Goal: Task Accomplishment & Management: Manage account settings

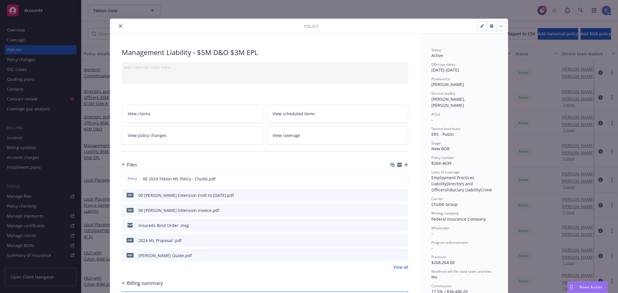
scroll to position [17, 0]
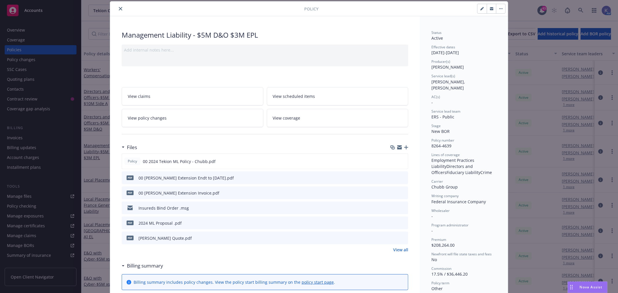
click at [119, 10] on icon "close" at bounding box center [120, 8] width 3 height 3
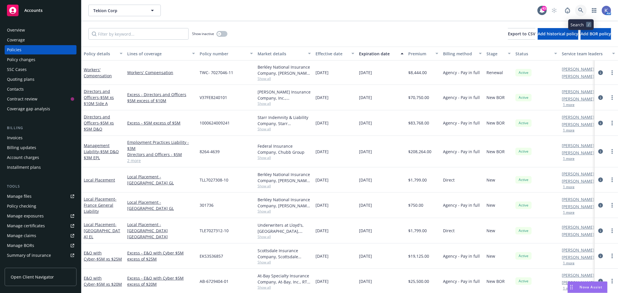
click at [582, 10] on icon at bounding box center [580, 10] width 5 height 5
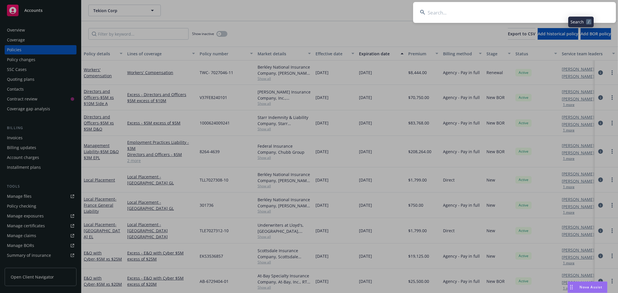
click at [544, 16] on input at bounding box center [514, 12] width 203 height 21
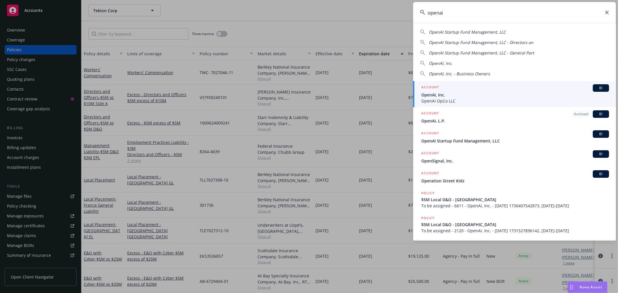
type input "openai"
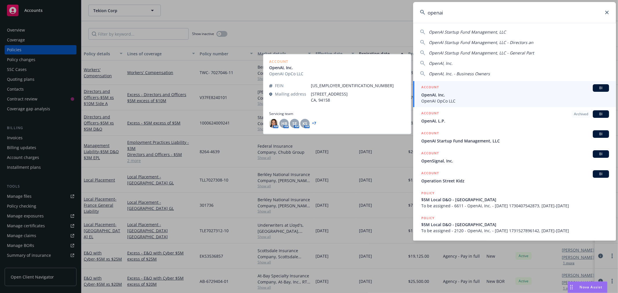
click at [439, 94] on span "OpenAI, Inc." at bounding box center [515, 95] width 188 height 6
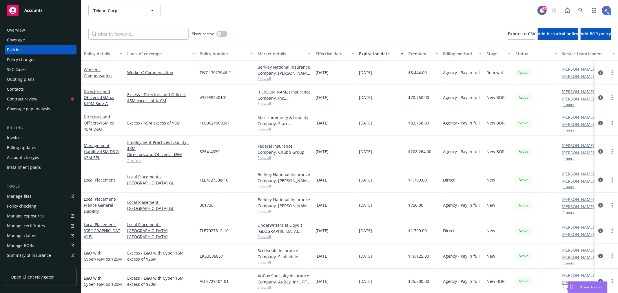
click at [31, 50] on div "Policies" at bounding box center [40, 49] width 67 height 9
click at [137, 161] on link "2 more" at bounding box center [161, 161] width 68 height 6
click at [144, 37] on input "Filter by keyword..." at bounding box center [138, 34] width 100 height 12
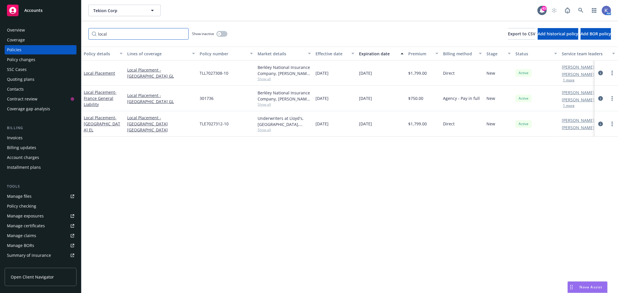
type input "local"
click at [306, 28] on div "local Show inactive Export to CSV Add historical policy Add BOR policy" at bounding box center [349, 33] width 537 height 25
click at [34, 48] on div "Policies" at bounding box center [40, 49] width 67 height 9
click at [15, 50] on div "Policies" at bounding box center [14, 49] width 14 height 9
click at [19, 50] on div "Policies" at bounding box center [14, 49] width 14 height 9
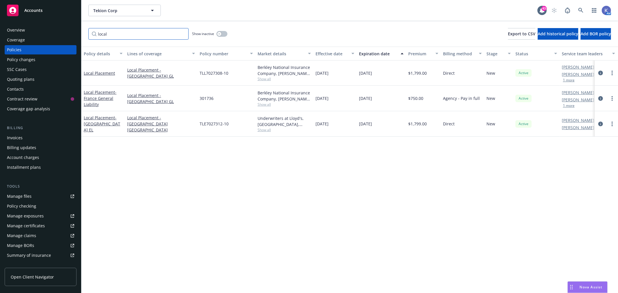
drag, startPoint x: 108, startPoint y: 35, endPoint x: 85, endPoint y: 33, distance: 23.2
click at [85, 33] on div "local Show inactive Export to CSV Add historical policy Add BOR policy" at bounding box center [349, 33] width 537 height 25
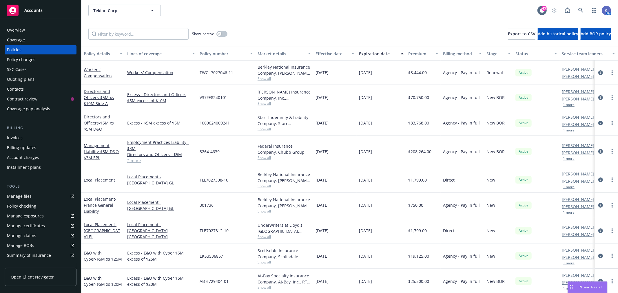
click at [25, 49] on div "Policies" at bounding box center [40, 49] width 67 height 9
click at [344, 30] on div "Show inactive Export to CSV Add historical policy Add BOR policy" at bounding box center [349, 33] width 537 height 25
click at [319, 29] on div "Show inactive Export to CSV Add historical policy Add BOR policy" at bounding box center [349, 33] width 537 height 25
drag, startPoint x: 363, startPoint y: 39, endPoint x: 363, endPoint y: 36, distance: 2.9
click at [363, 38] on div "Show inactive Export to CSV Add historical policy Add BOR policy" at bounding box center [349, 33] width 537 height 25
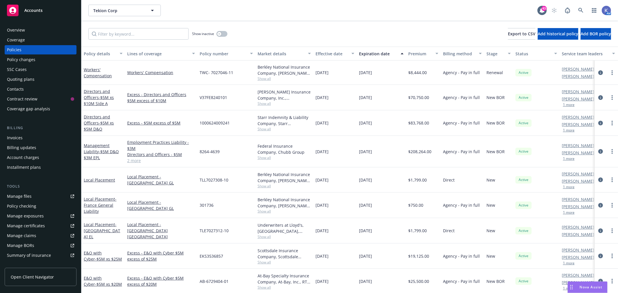
click at [353, 30] on div "Show inactive Export to CSV Add historical policy Add BOR policy" at bounding box center [349, 33] width 537 height 25
click at [581, 11] on icon at bounding box center [580, 10] width 5 height 5
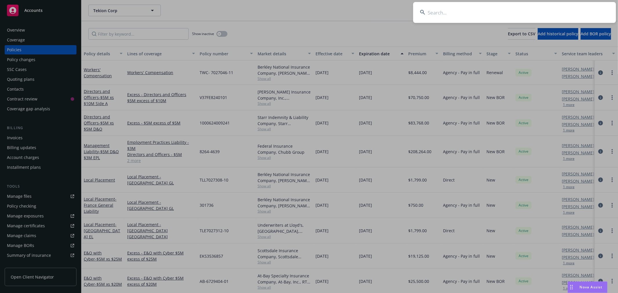
click at [571, 10] on input at bounding box center [514, 12] width 203 height 21
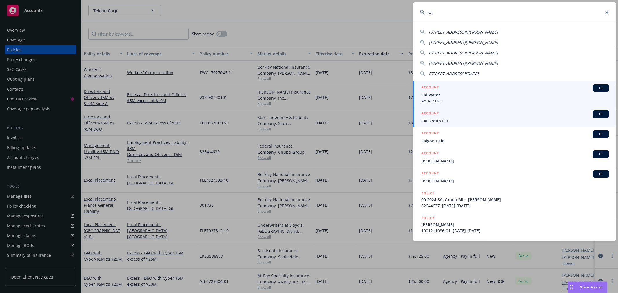
type input "sai"
click at [449, 122] on span "SAI Group LLC" at bounding box center [515, 121] width 188 height 6
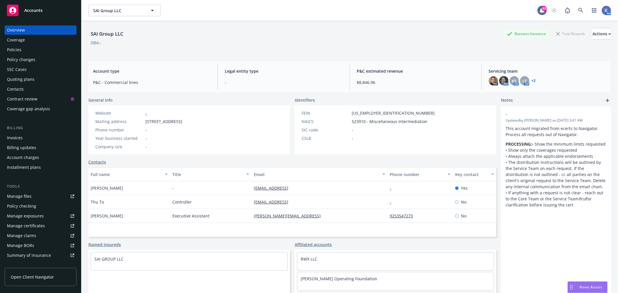
click at [22, 48] on div "Policies" at bounding box center [40, 49] width 67 height 9
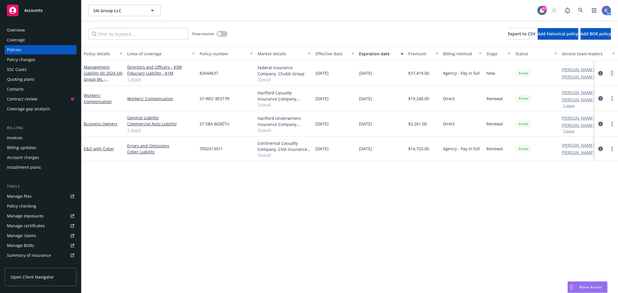
click at [611, 72] on link "more" at bounding box center [612, 73] width 7 height 7
click at [571, 107] on link "End policy" at bounding box center [581, 108] width 68 height 12
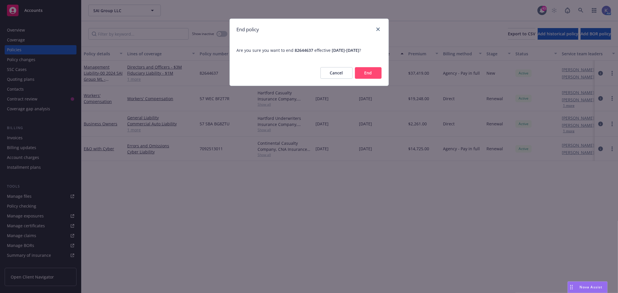
click at [371, 72] on button "End" at bounding box center [368, 73] width 27 height 12
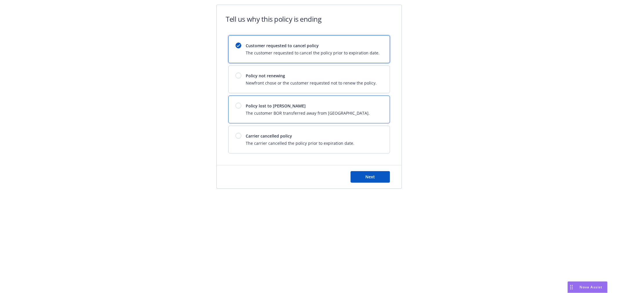
click at [274, 110] on span "The customer BOR transferred away from [GEOGRAPHIC_DATA]." at bounding box center [308, 113] width 124 height 6
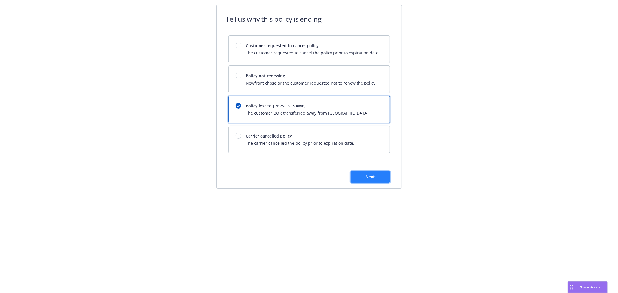
click at [364, 174] on button "Next" at bounding box center [370, 177] width 39 height 12
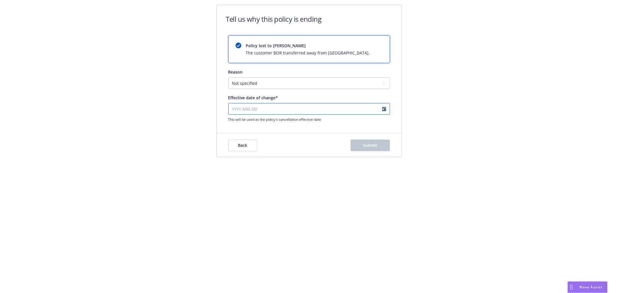
click at [252, 112] on input "Effective date of change*" at bounding box center [309, 109] width 162 height 12
select select "August"
select select "2025"
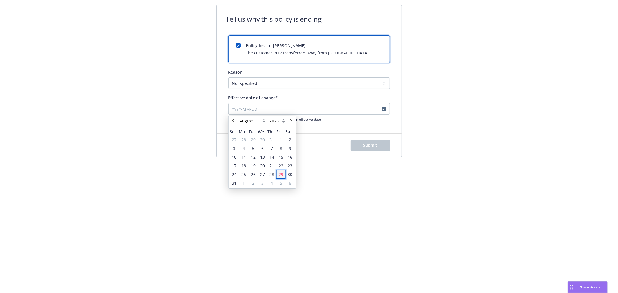
click at [281, 173] on span "29" at bounding box center [281, 175] width 5 height 6
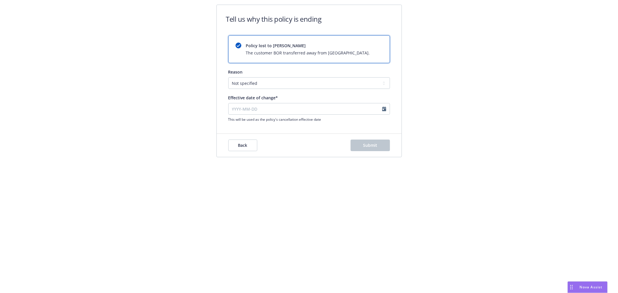
type input "[DATE]"
click at [375, 143] on span "Submit" at bounding box center [370, 146] width 14 height 6
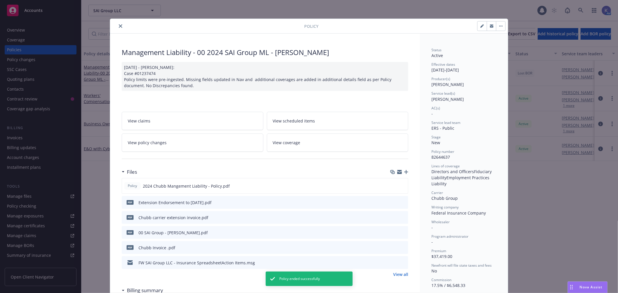
scroll to position [17, 0]
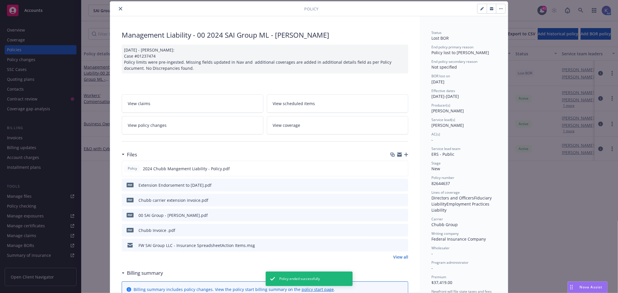
click at [119, 10] on icon "close" at bounding box center [120, 8] width 3 height 3
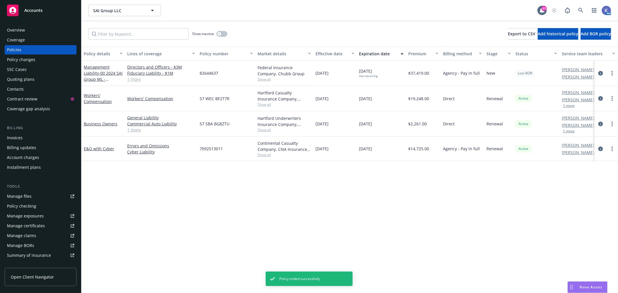
click at [191, 182] on div "Policy details Lines of coverage Policy number Market details Effective date Ex…" at bounding box center [349, 170] width 537 height 247
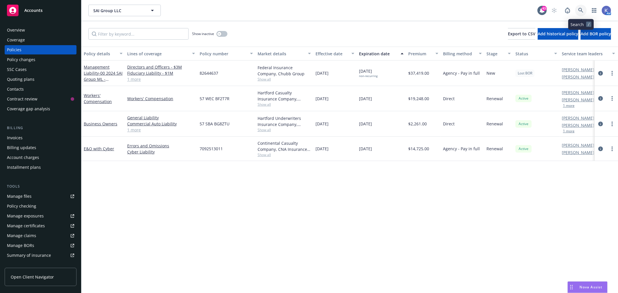
click at [581, 10] on icon at bounding box center [580, 10] width 5 height 5
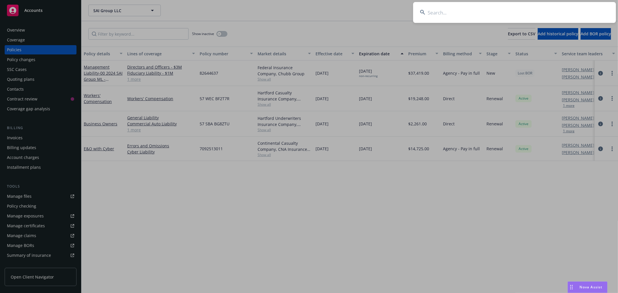
click at [546, 10] on input at bounding box center [514, 12] width 203 height 21
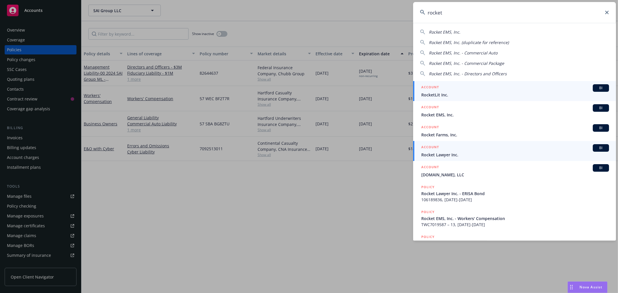
type input "rocket"
click at [444, 151] on div "ACCOUNT BI" at bounding box center [515, 148] width 188 height 8
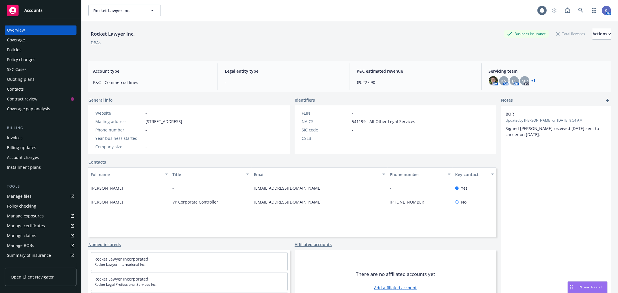
click at [19, 48] on div "Policies" at bounding box center [14, 49] width 14 height 9
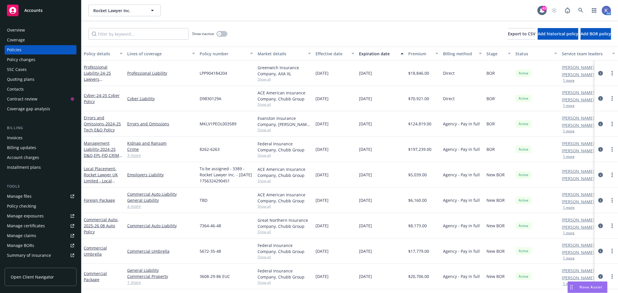
click at [131, 156] on link "3 more" at bounding box center [161, 155] width 68 height 6
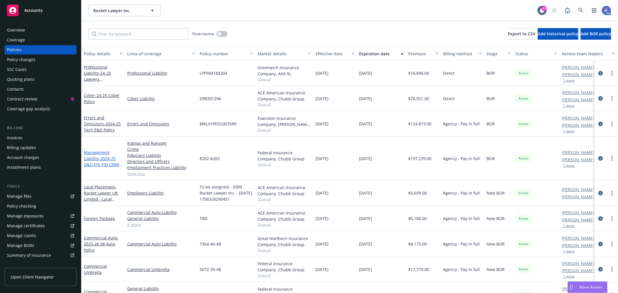
click at [102, 158] on span "- 2024-25 D&O,EPL,FID,CRIME, K&R" at bounding box center [103, 165] width 39 height 18
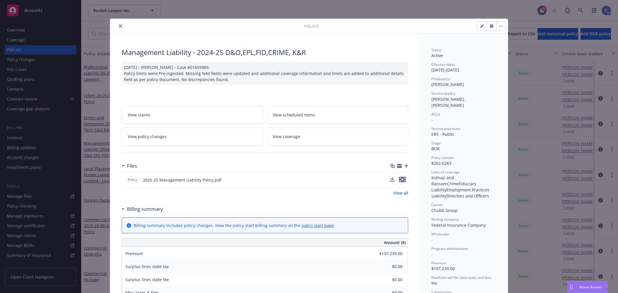
click at [402, 178] on icon "preview file" at bounding box center [402, 180] width 5 height 4
click at [119, 27] on icon "close" at bounding box center [120, 25] width 3 height 3
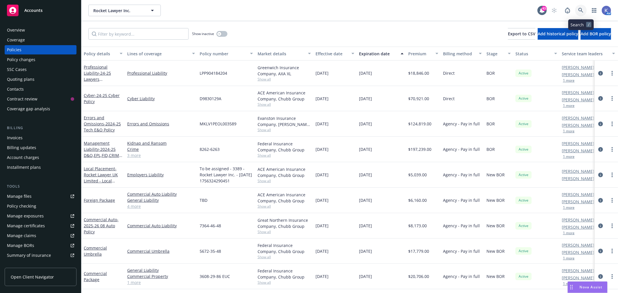
click at [582, 9] on icon at bounding box center [580, 10] width 5 height 5
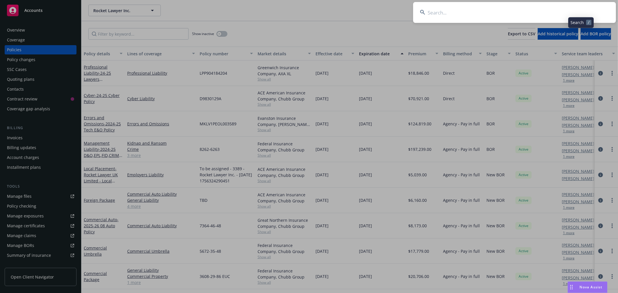
click at [557, 10] on input at bounding box center [514, 12] width 203 height 21
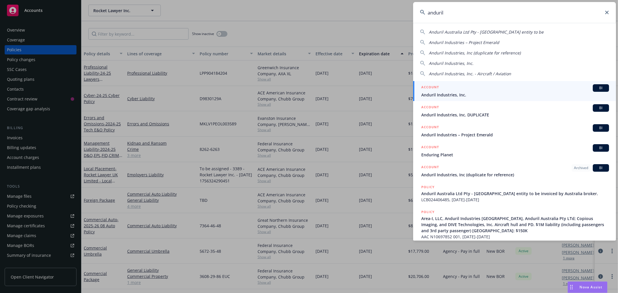
type input "anduril"
click at [466, 94] on span "Anduril Industries, Inc." at bounding box center [515, 95] width 188 height 6
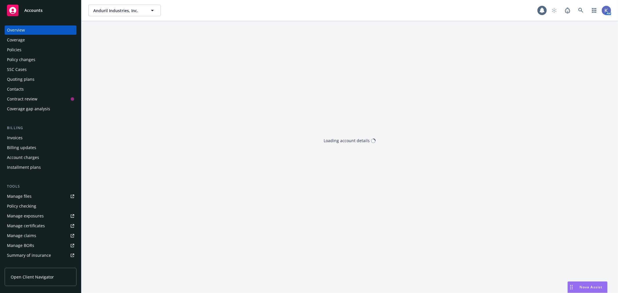
click at [36, 47] on div "Policies" at bounding box center [40, 49] width 67 height 9
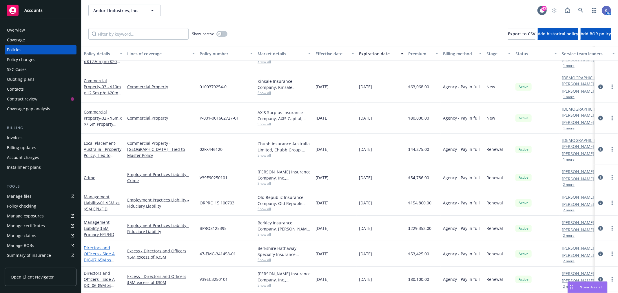
scroll to position [418, 0]
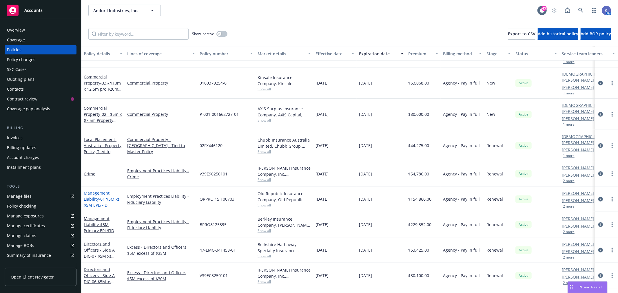
click at [102, 196] on span "- 01 $5M xs $5M EPL/FID" at bounding box center [102, 202] width 36 height 12
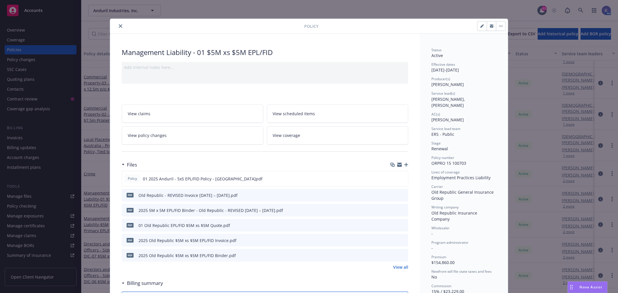
click at [119, 26] on icon "close" at bounding box center [120, 25] width 3 height 3
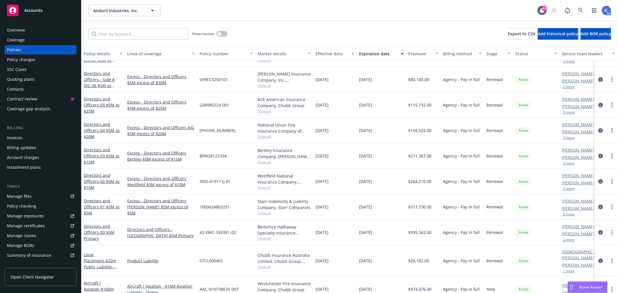
scroll to position [580, 0]
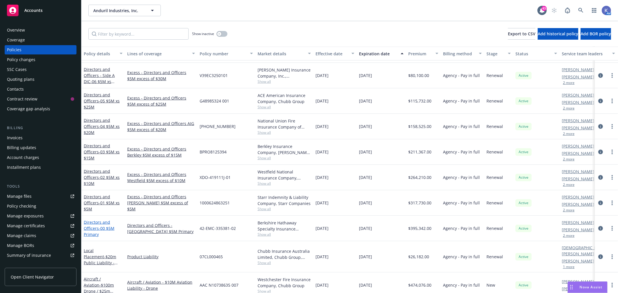
click at [103, 230] on span "- 00 $5M Primary" at bounding box center [99, 232] width 31 height 12
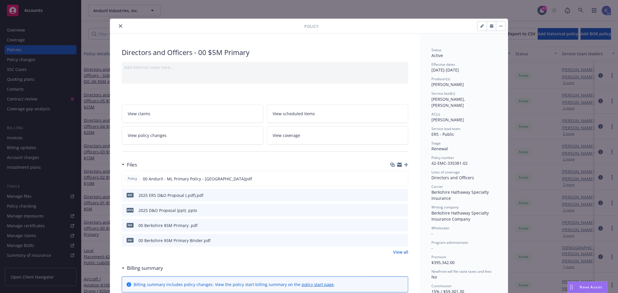
click at [400, 193] on icon "preview file" at bounding box center [402, 195] width 5 height 4
click at [119, 27] on icon "close" at bounding box center [120, 25] width 3 height 3
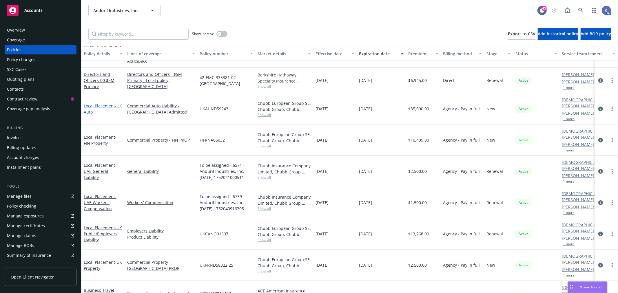
scroll to position [193, 0]
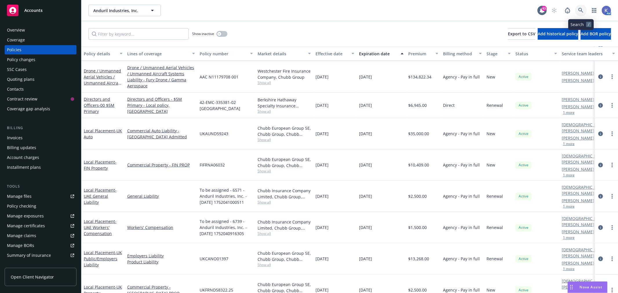
click at [581, 7] on link at bounding box center [581, 11] width 12 height 12
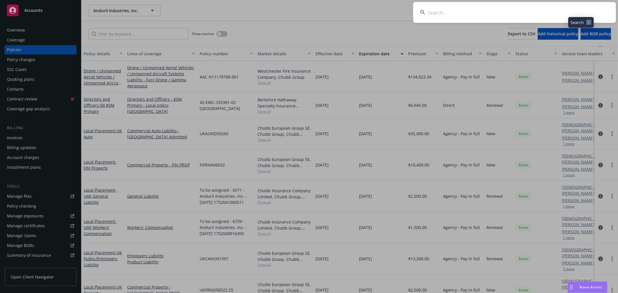
click at [532, 14] on input at bounding box center [514, 12] width 203 height 21
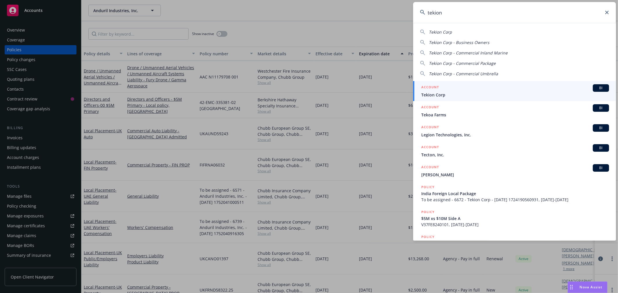
type input "tekion"
click at [445, 90] on div "ACCOUNT BI" at bounding box center [515, 88] width 188 height 8
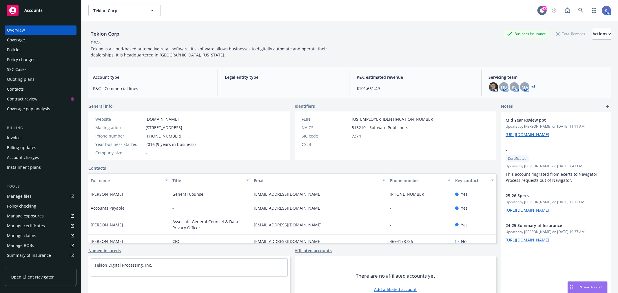
click at [42, 52] on div "Policies" at bounding box center [40, 49] width 67 height 9
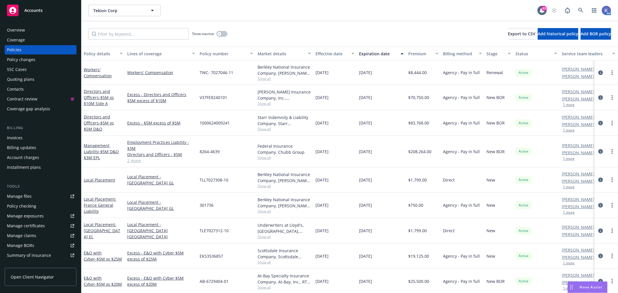
click at [137, 161] on link "2 more" at bounding box center [161, 161] width 68 height 6
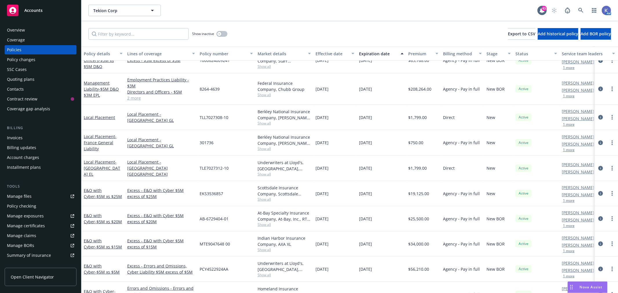
scroll to position [64, 0]
